Goal: Task Accomplishment & Management: Manage account settings

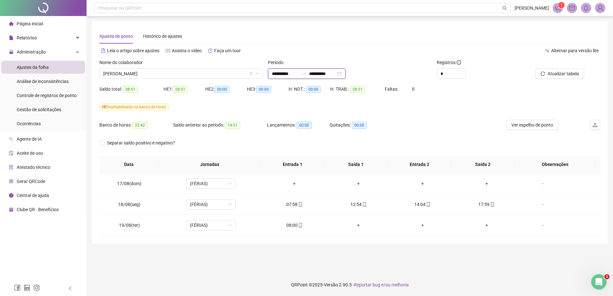
click at [299, 72] on input "**********" at bounding box center [285, 73] width 27 height 7
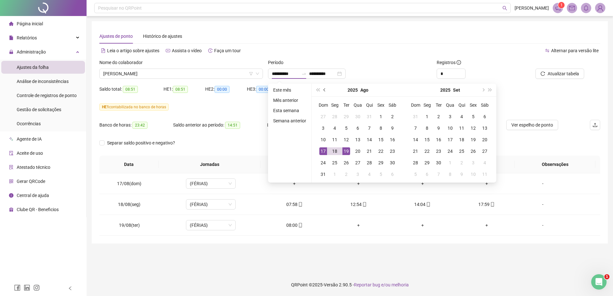
click at [326, 91] on button "prev-year" at bounding box center [324, 90] width 7 height 13
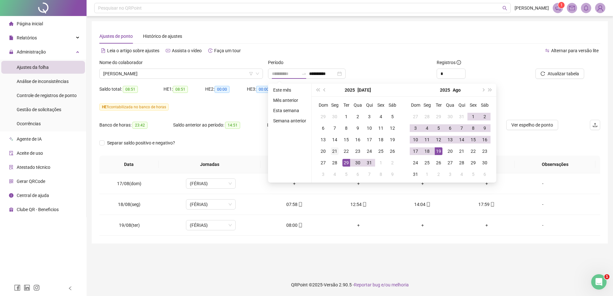
type input "**********"
click at [337, 154] on div "21" at bounding box center [335, 151] width 8 height 8
type input "**********"
click at [438, 151] on div "19" at bounding box center [439, 151] width 8 height 8
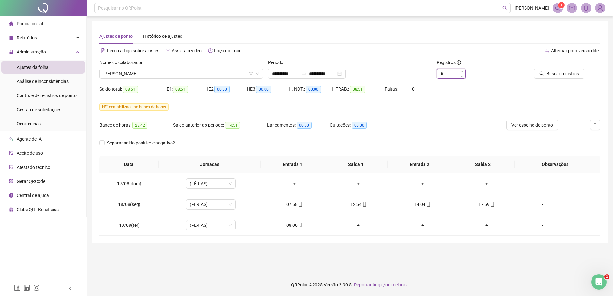
click at [446, 76] on input "*" at bounding box center [451, 74] width 28 height 10
click at [546, 67] on div at bounding box center [552, 64] width 63 height 10
click at [553, 75] on span "Buscar registros" at bounding box center [562, 73] width 33 height 7
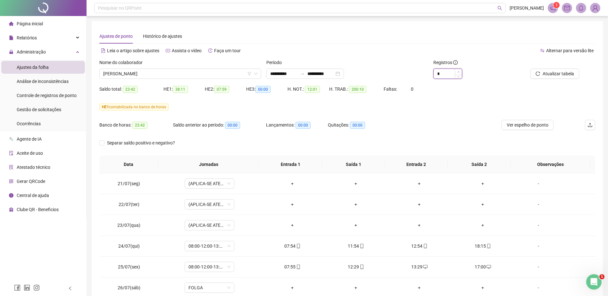
click at [459, 73] on span "Increase Value" at bounding box center [458, 72] width 7 height 6
type input "*"
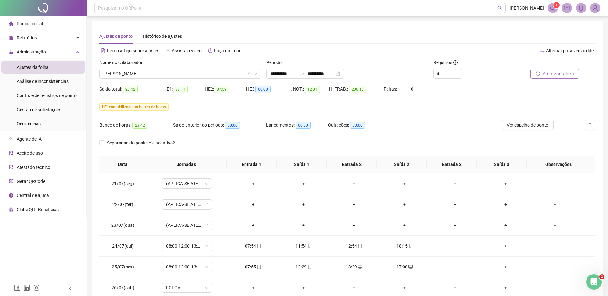
click at [544, 72] on span "Atualizar tabela" at bounding box center [558, 73] width 31 height 7
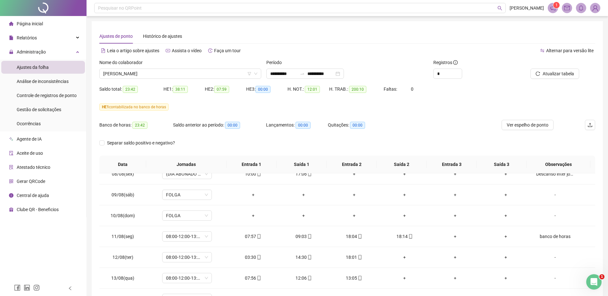
scroll to position [417, 0]
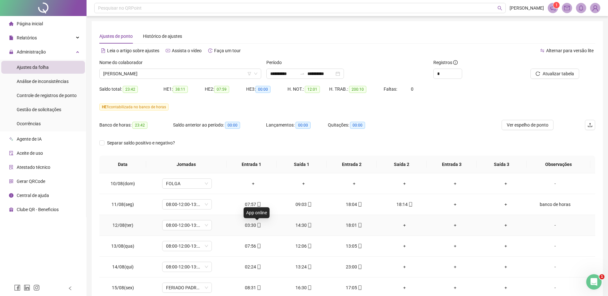
click at [257, 224] on icon "mobile" at bounding box center [259, 225] width 4 height 4
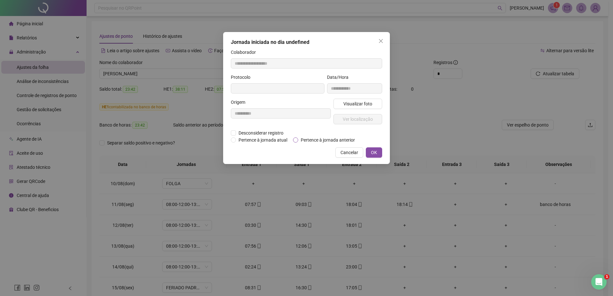
type input "**********"
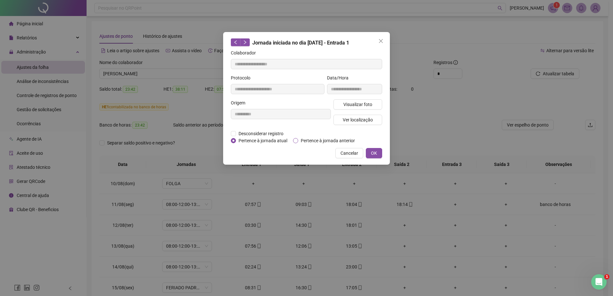
click at [313, 141] on span "Pertence à jornada anterior" at bounding box center [327, 140] width 59 height 7
click at [377, 150] on span "OK" at bounding box center [374, 153] width 6 height 7
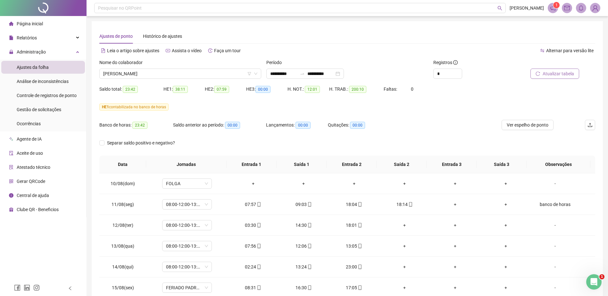
click at [551, 72] on span "Atualizar tabela" at bounding box center [558, 73] width 31 height 7
click at [389, 119] on div "HE 1 contabilizada no banco de horas" at bounding box center [347, 111] width 496 height 18
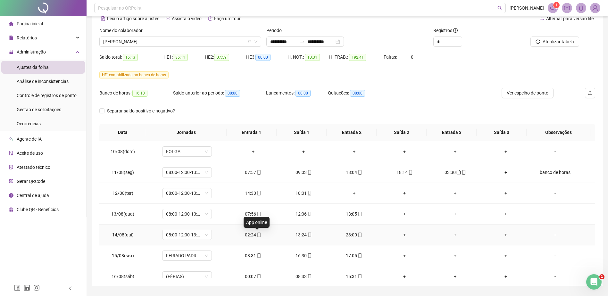
click at [259, 235] on icon "mobile" at bounding box center [259, 235] width 4 height 4
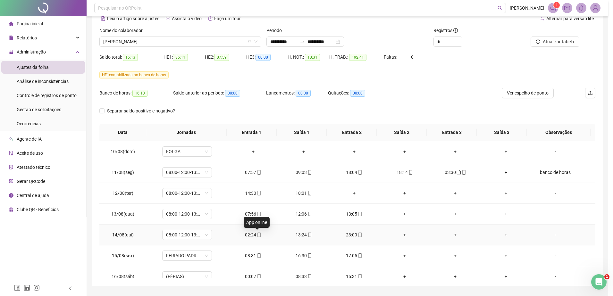
type input "**********"
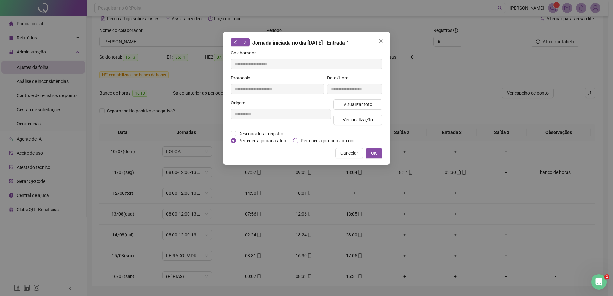
click at [324, 141] on span "Pertence à jornada anterior" at bounding box center [327, 140] width 59 height 7
click at [378, 151] on button "OK" at bounding box center [374, 153] width 16 height 10
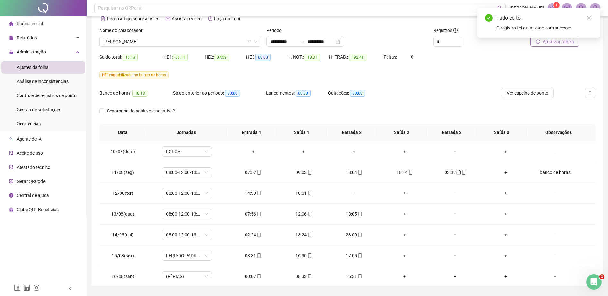
click at [551, 44] on span "Atualizar tabela" at bounding box center [558, 41] width 31 height 7
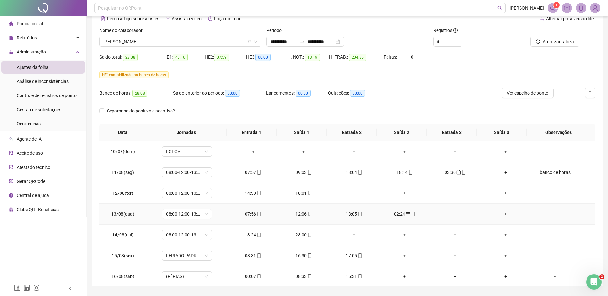
scroll to position [449, 0]
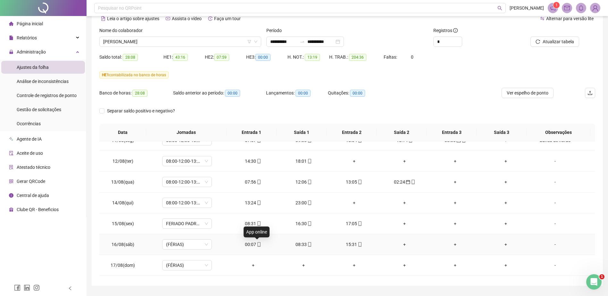
click at [258, 245] on icon "mobile" at bounding box center [259, 244] width 4 height 4
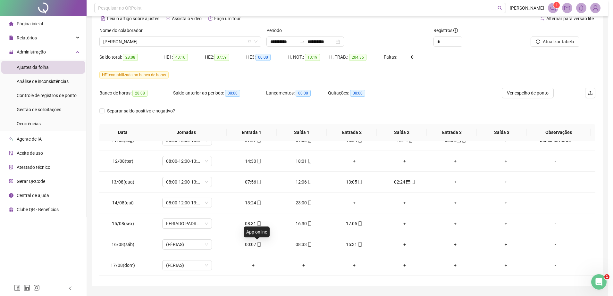
type input "**********"
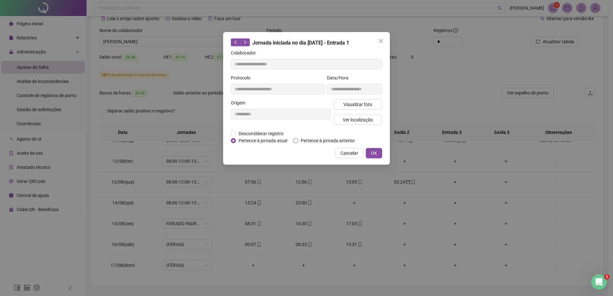
click at [307, 141] on span "Pertence à jornada anterior" at bounding box center [327, 140] width 59 height 7
click at [374, 150] on span "OK" at bounding box center [374, 153] width 6 height 7
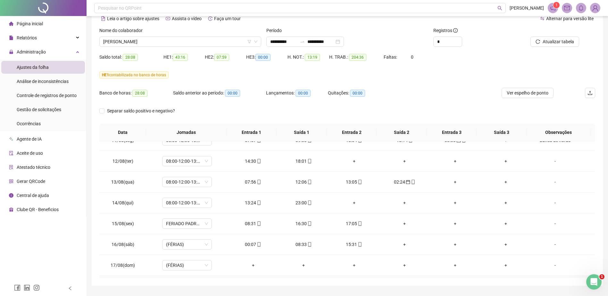
click at [329, 278] on div "**********" at bounding box center [347, 137] width 511 height 297
click at [257, 246] on icon "mobile" at bounding box center [258, 244] width 3 height 4
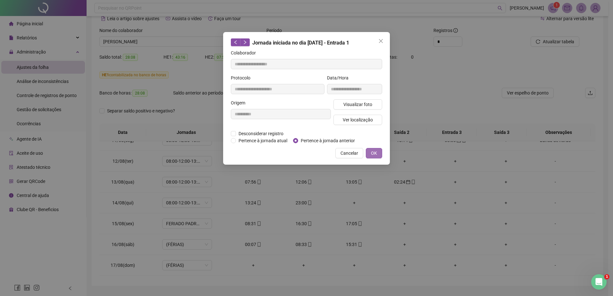
click at [372, 154] on span "OK" at bounding box center [374, 153] width 6 height 7
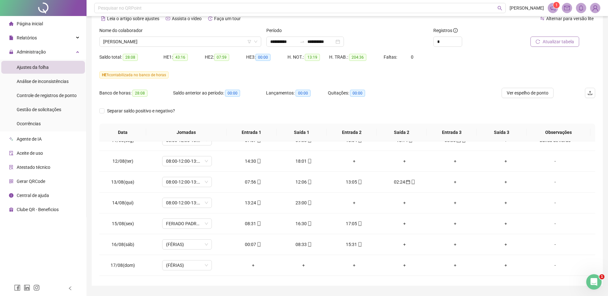
click at [545, 38] on span "Atualizar tabela" at bounding box center [558, 41] width 31 height 7
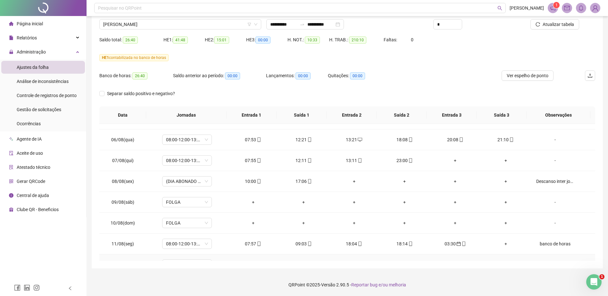
scroll to position [296, 0]
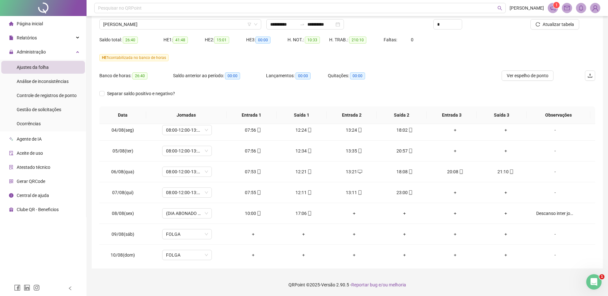
click at [423, 266] on div "**********" at bounding box center [347, 120] width 511 height 297
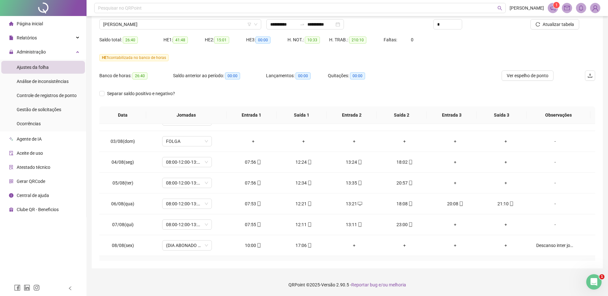
scroll to position [232, 0]
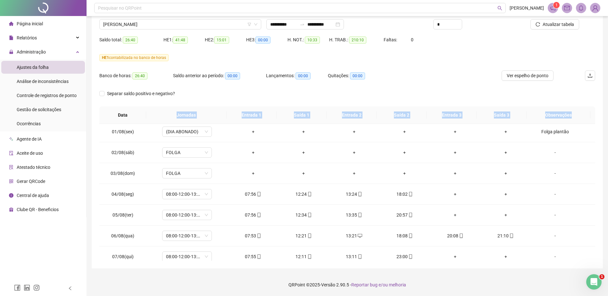
drag, startPoint x: 177, startPoint y: 113, endPoint x: 582, endPoint y: 116, distance: 404.4
click at [582, 116] on tr "Data Jornadas Entrada 1 Saída 1 Entrada 2 Saída 2 Entrada 3 Saída 3 Observações" at bounding box center [347, 115] width 496 height 18
drag, startPoint x: 582, startPoint y: 116, endPoint x: 510, endPoint y: 116, distance: 71.5
click at [510, 116] on th "Saída 3" at bounding box center [502, 115] width 50 height 18
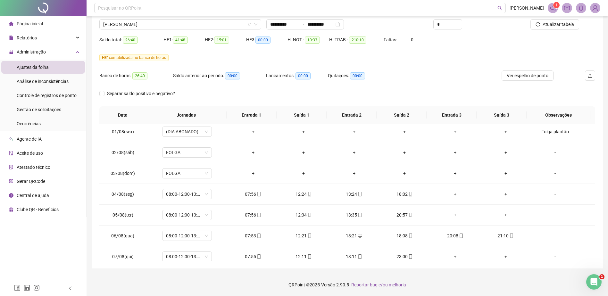
click at [349, 114] on th "Entrada 2" at bounding box center [352, 115] width 50 height 18
